Goal: Task Accomplishment & Management: Use online tool/utility

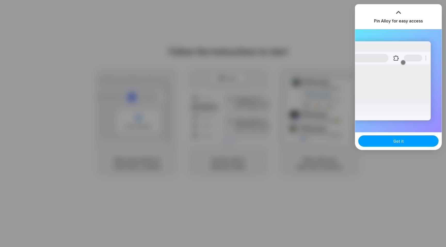
click at [389, 144] on button "Got it" at bounding box center [399, 141] width 80 height 11
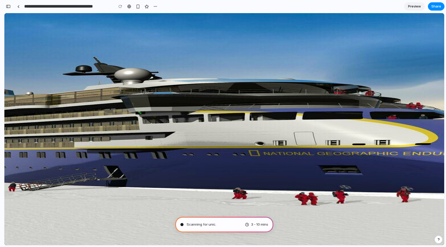
type input "**********"
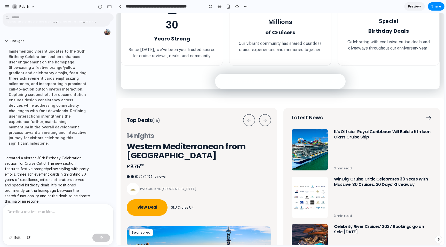
scroll to position [265, 0]
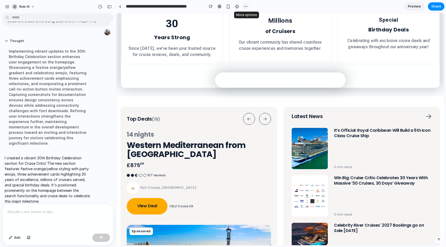
click at [246, 5] on div "button" at bounding box center [246, 6] width 4 height 4
click at [322, 18] on div "Duplicate Delete" at bounding box center [223, 123] width 446 height 247
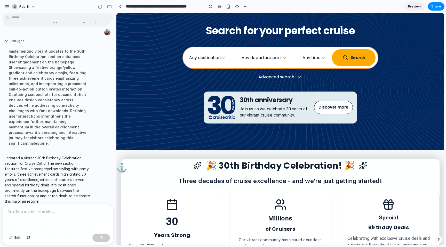
scroll to position [0, 0]
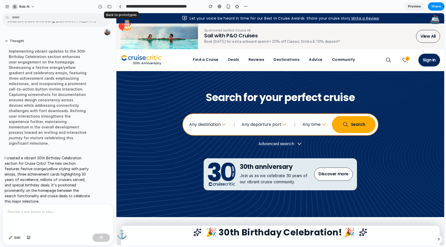
click at [122, 4] on link at bounding box center [120, 7] width 8 height 8
